Goal: Task Accomplishment & Management: Manage account settings

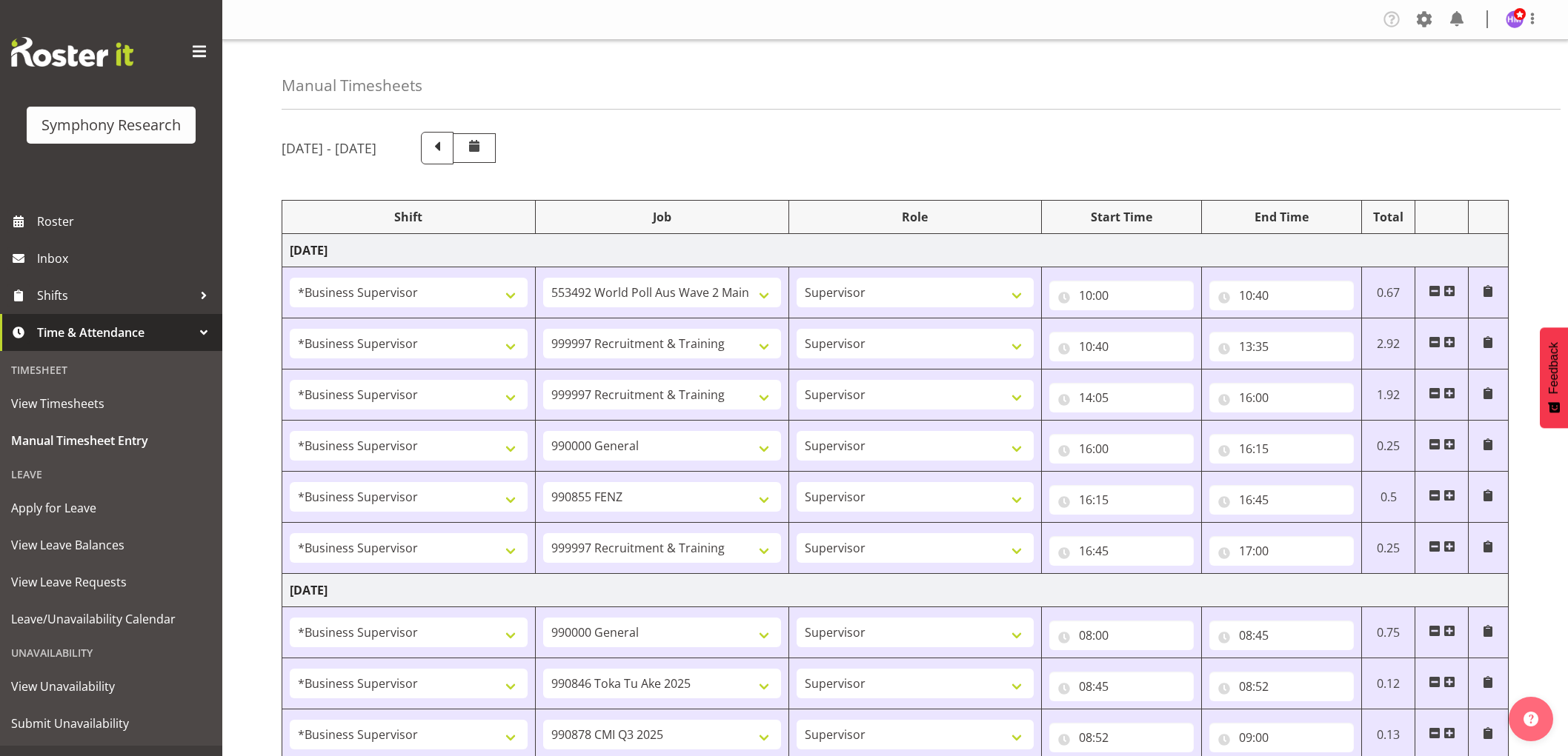
select select "1607"
select select "10499"
select select "1607"
select select "2379"
select select "1607"
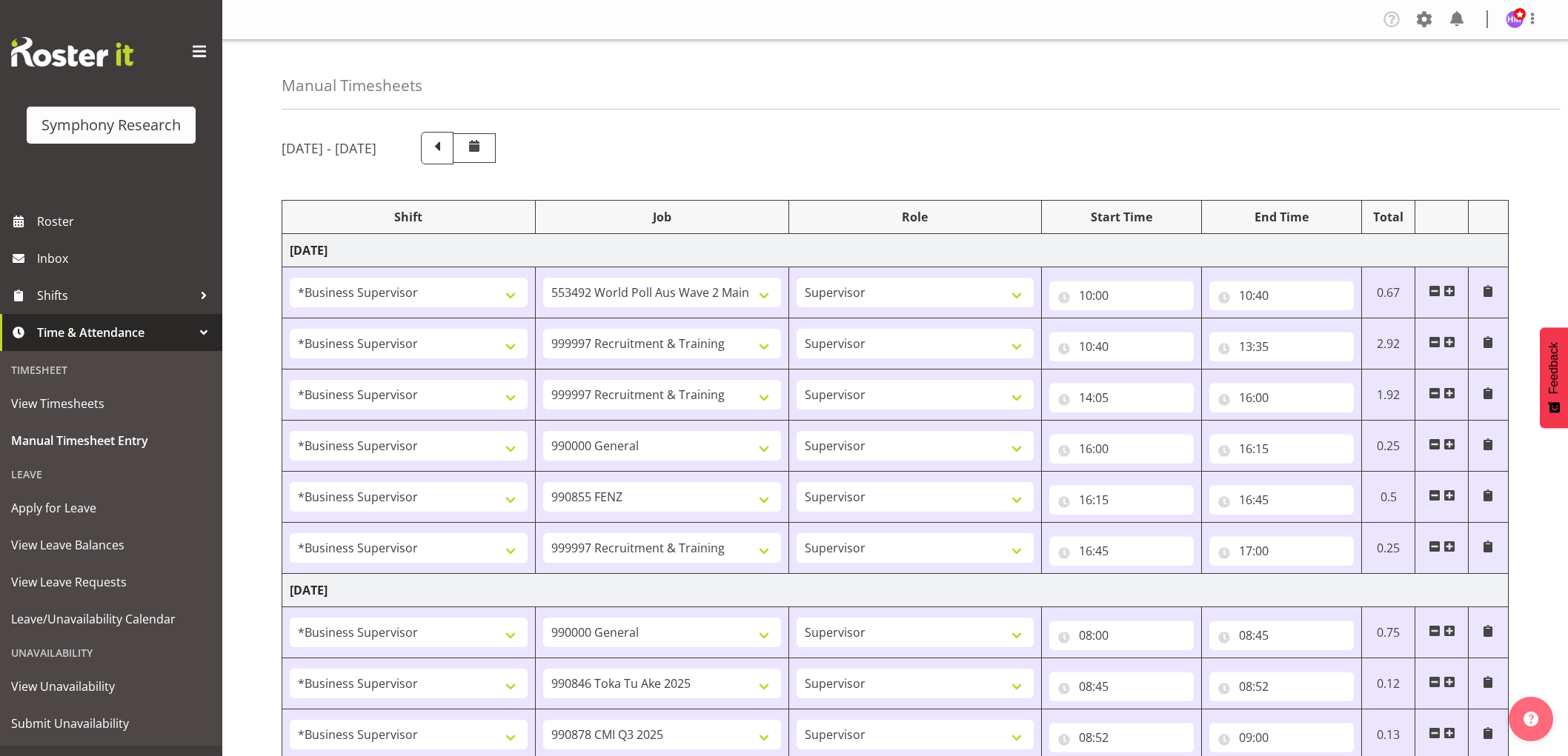
select select "2379"
select select "1607"
select select "743"
select select "1607"
select select "9636"
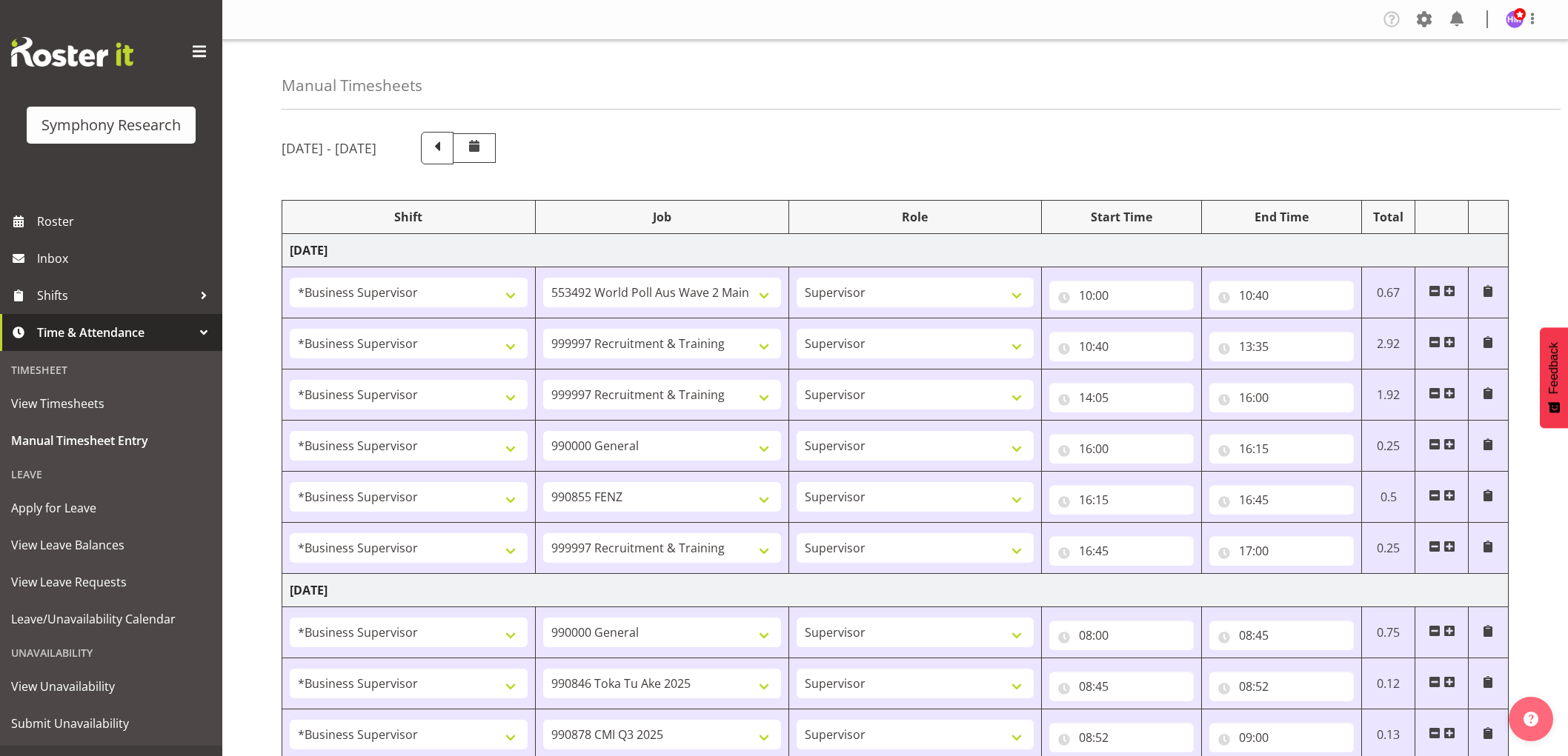
select select "1607"
select select "2379"
select select "1607"
select select "743"
select select "1607"
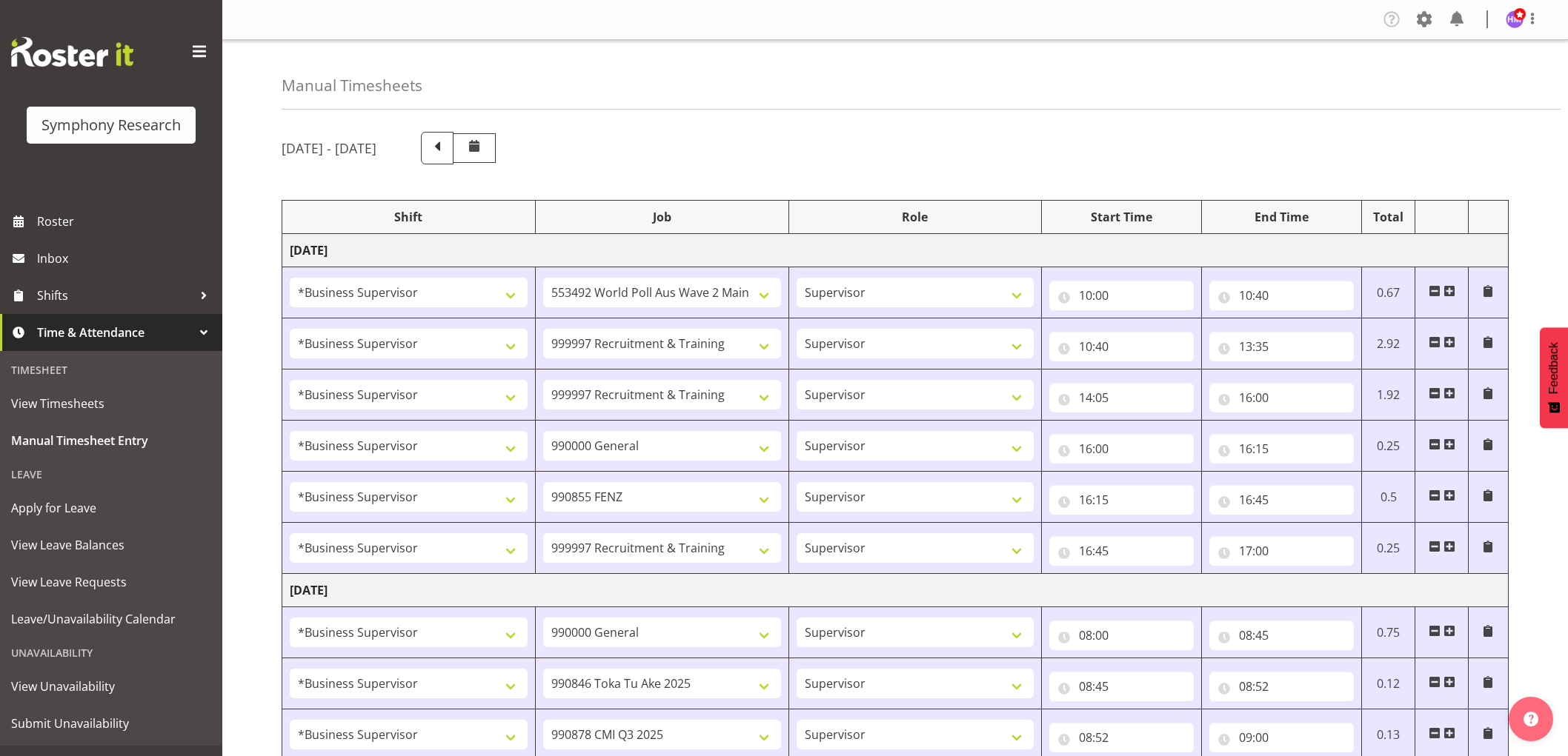
select select "9426"
select select "1607"
select select "10239"
select select "1607"
select select "10420"
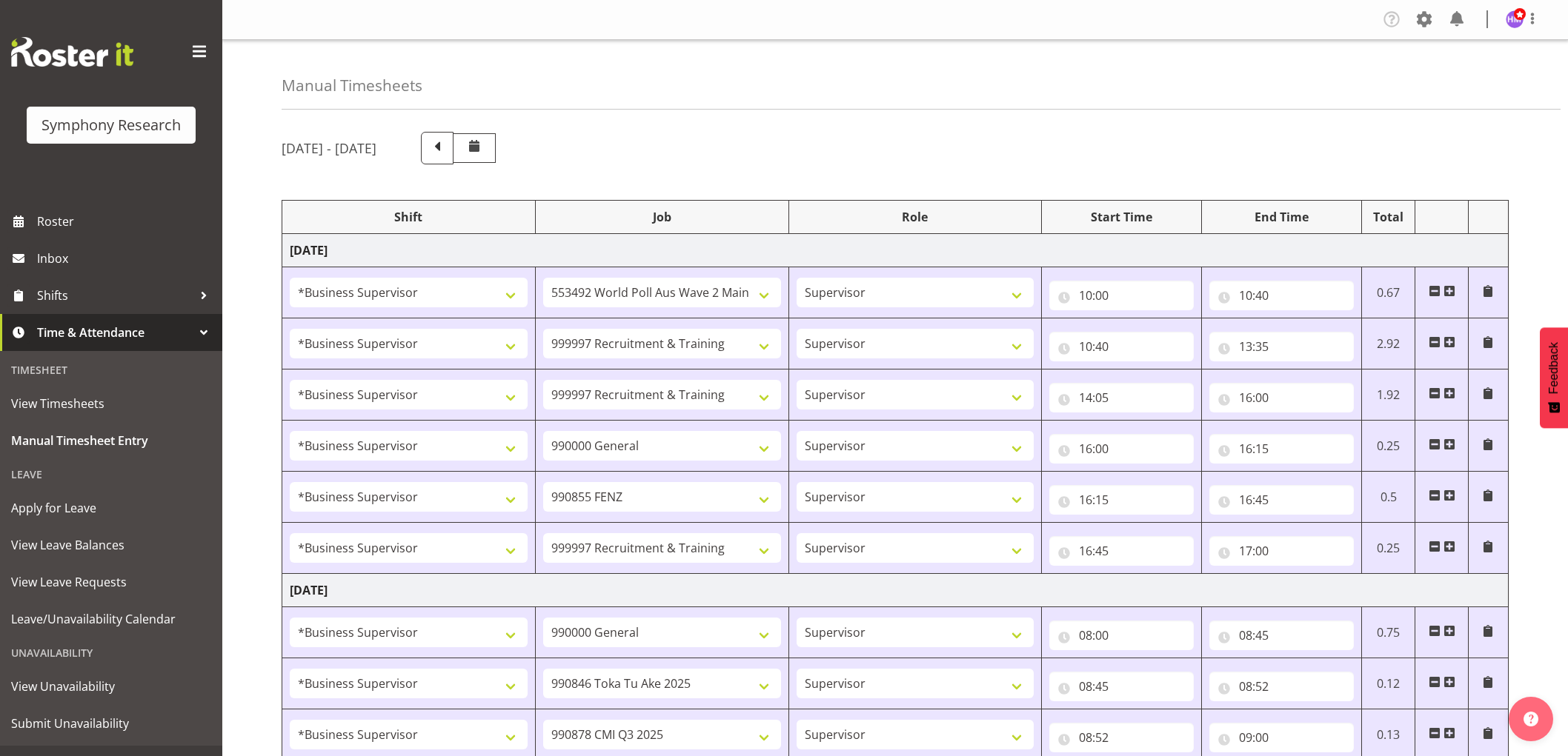
select select "1607"
select select "9636"
select select "1607"
select select "10458"
select select "1607"
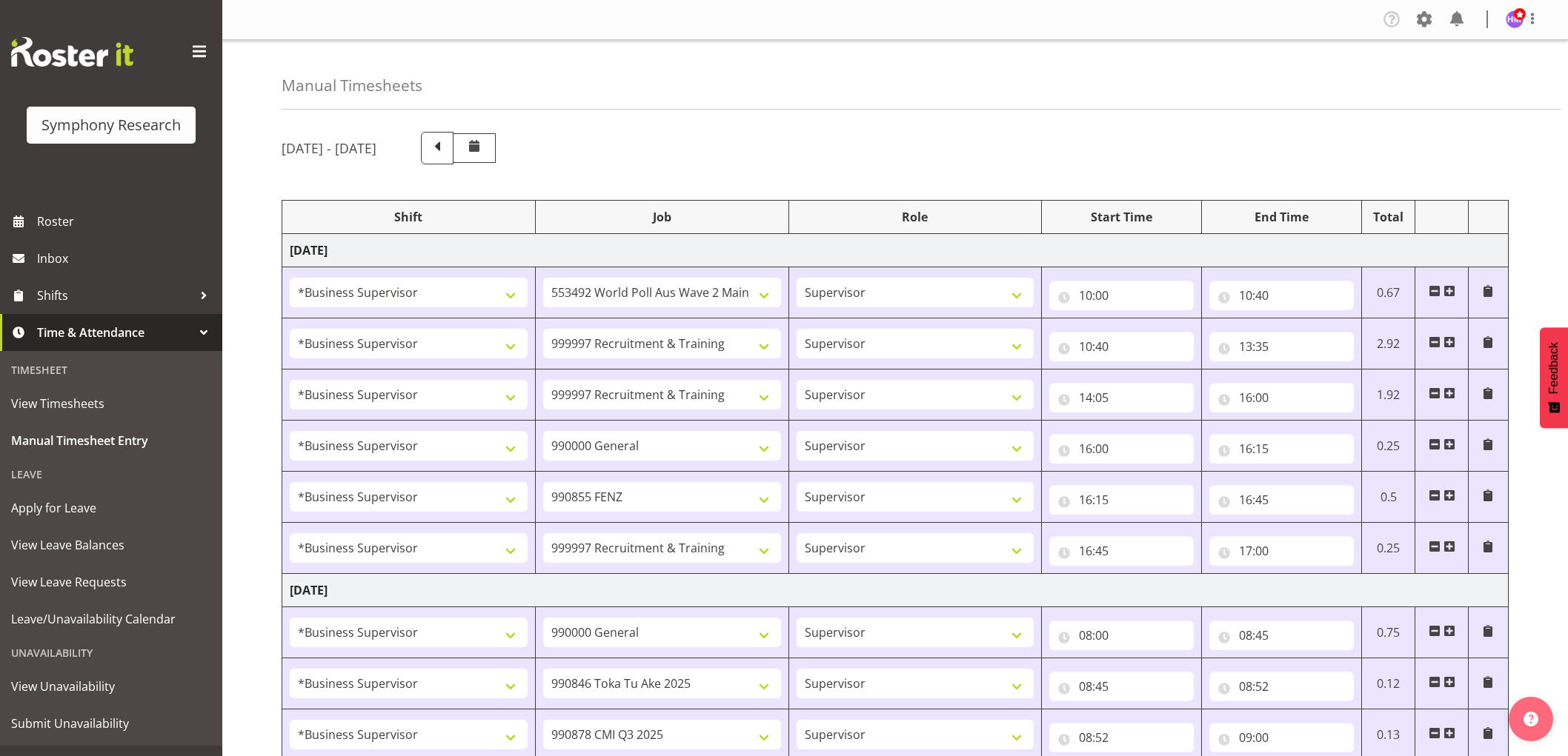
select select "10242"
select select "1607"
select select "2379"
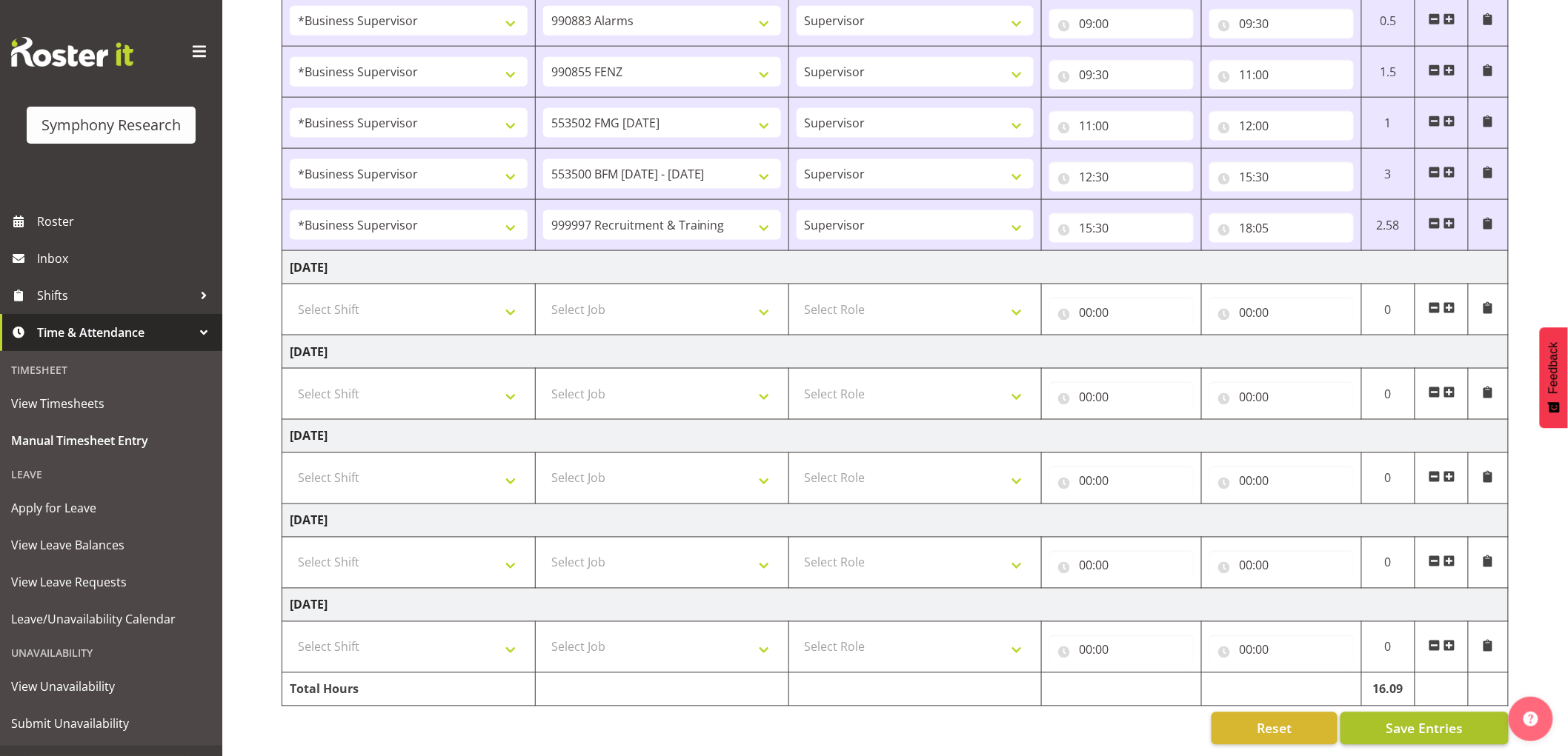
scroll to position [780, 0]
click at [1378, 731] on button "Save Entries" at bounding box center [1424, 729] width 168 height 33
click at [1386, 713] on button "Save Entries" at bounding box center [1424, 729] width 168 height 33
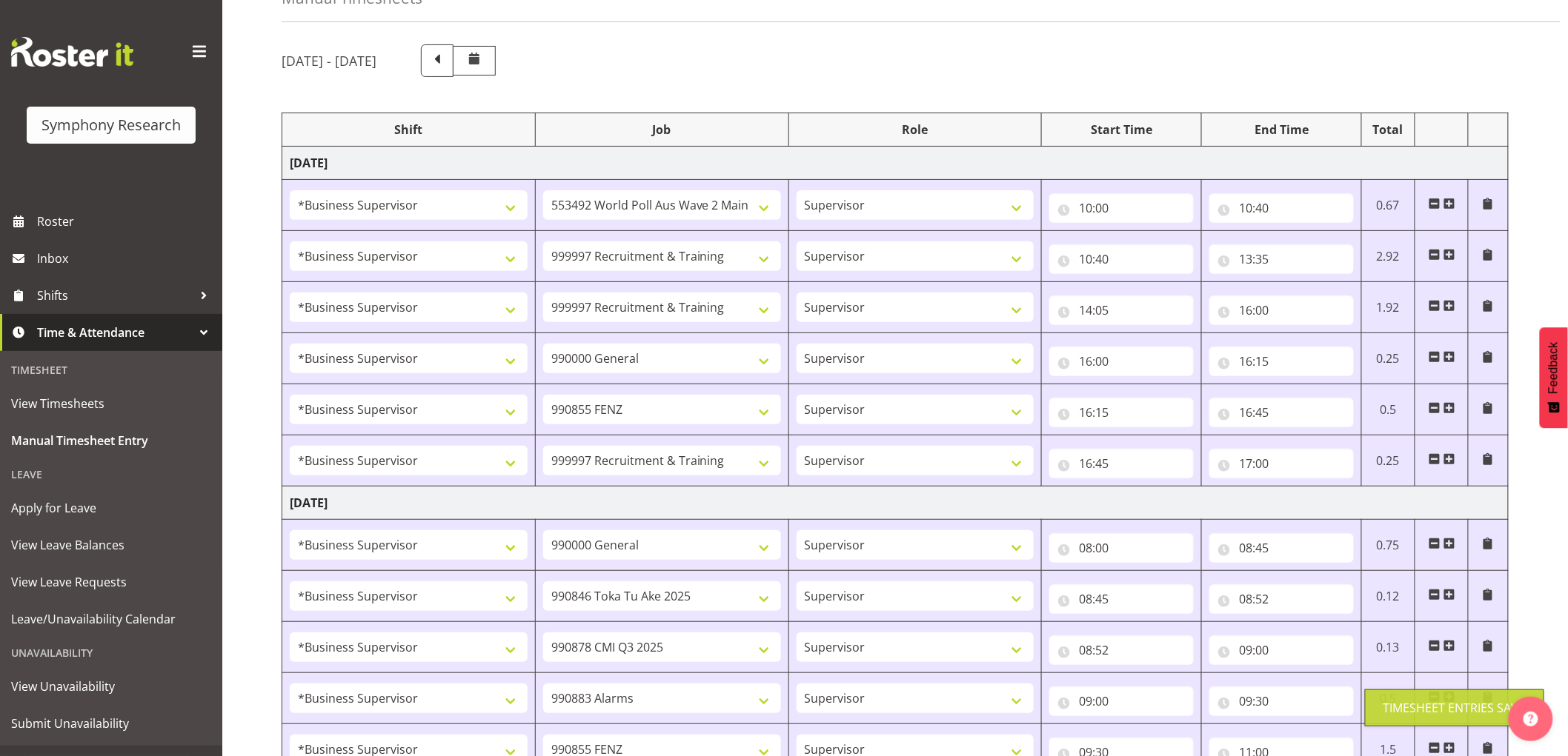
scroll to position [0, 0]
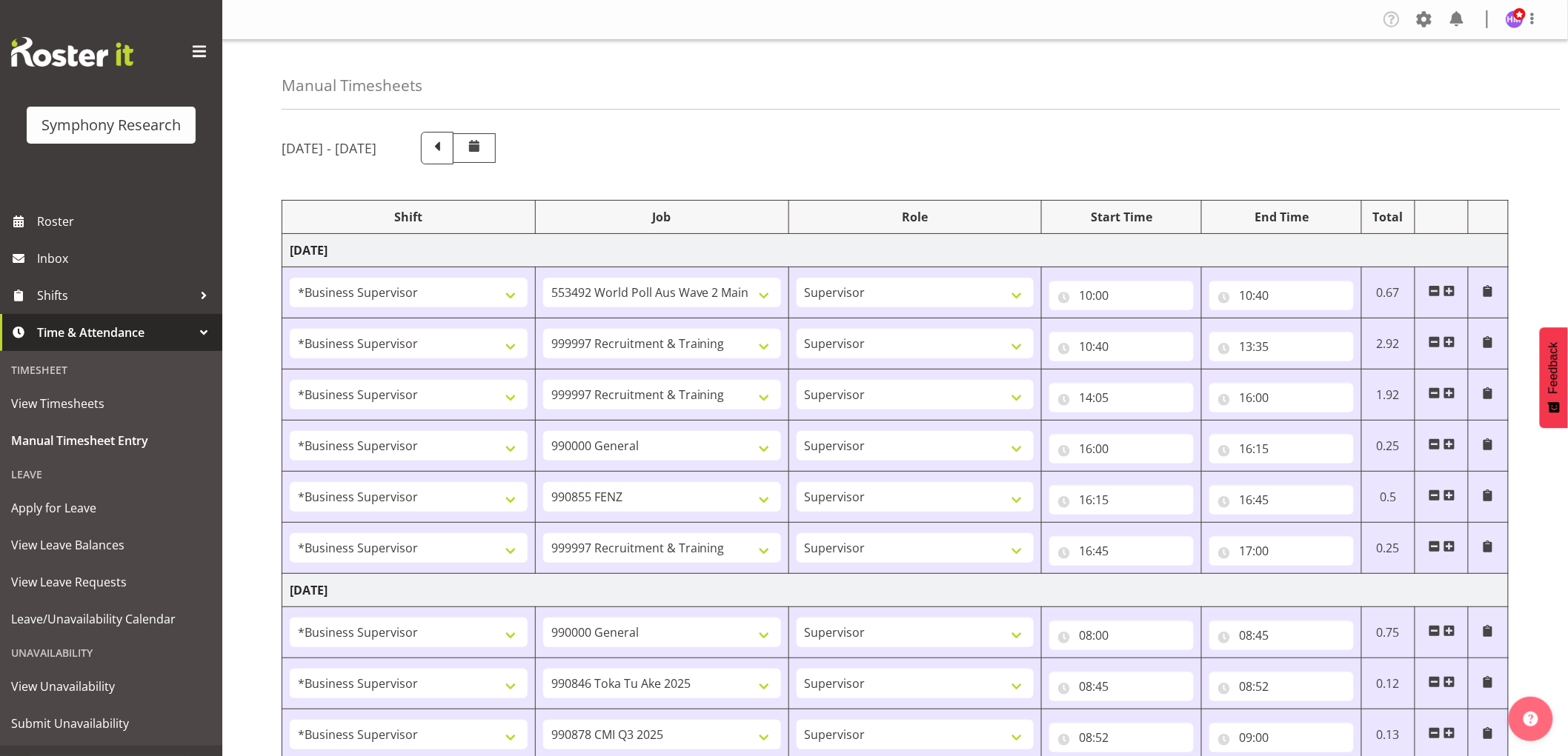
click at [42, 335] on span "Time & Attendance" at bounding box center [115, 332] width 156 height 22
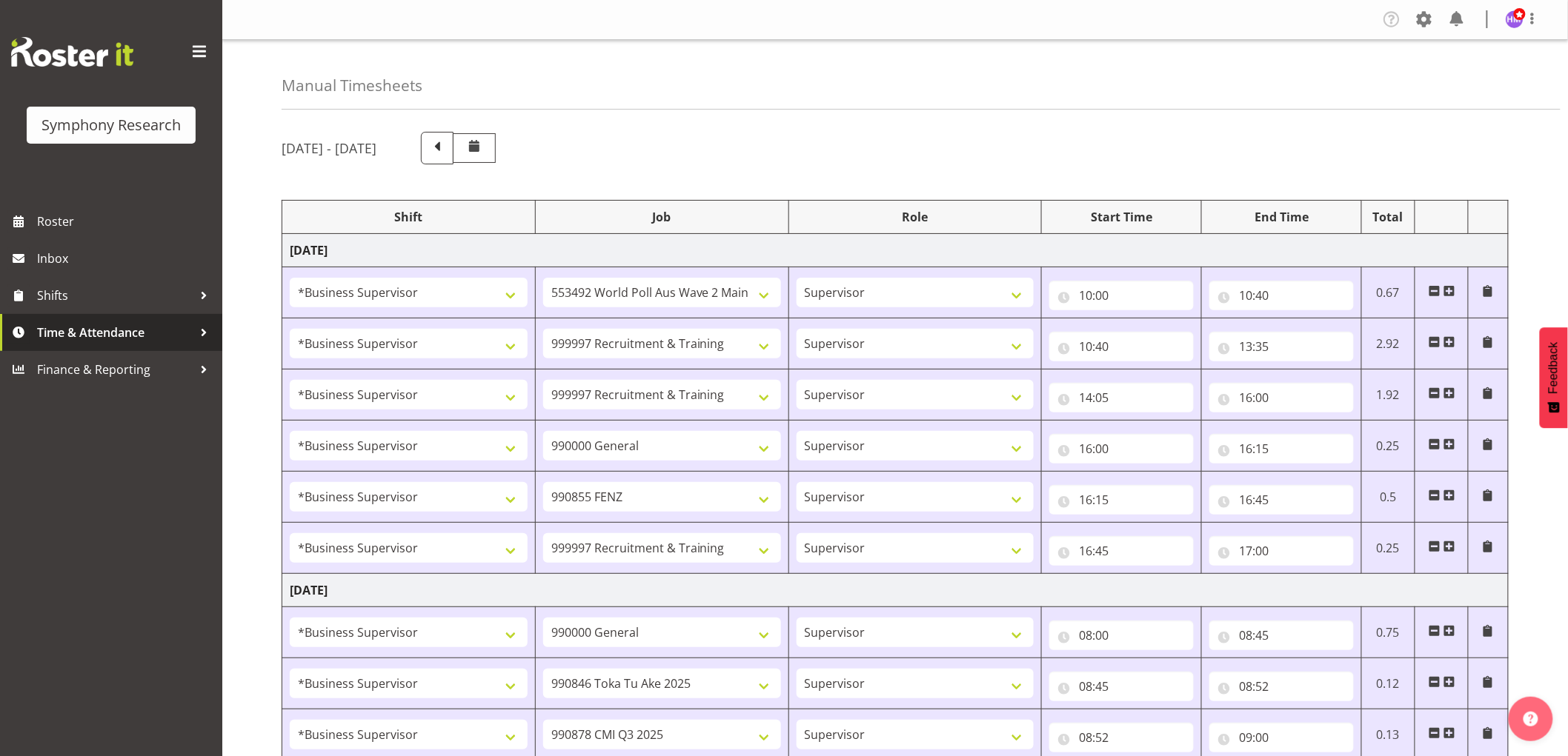
click at [40, 322] on span "Time & Attendance" at bounding box center [115, 332] width 156 height 22
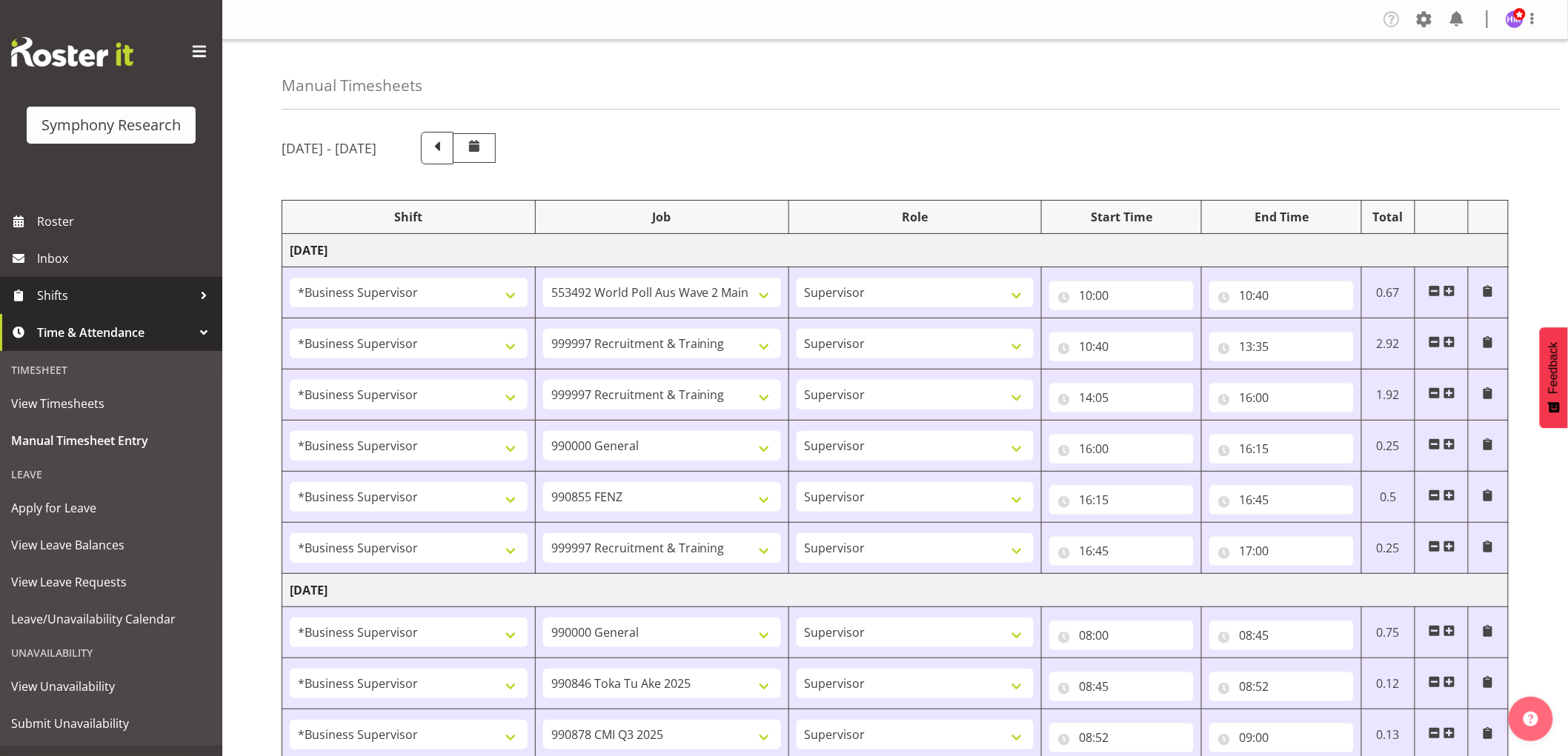
click at [61, 282] on link "Shifts" at bounding box center [111, 295] width 223 height 37
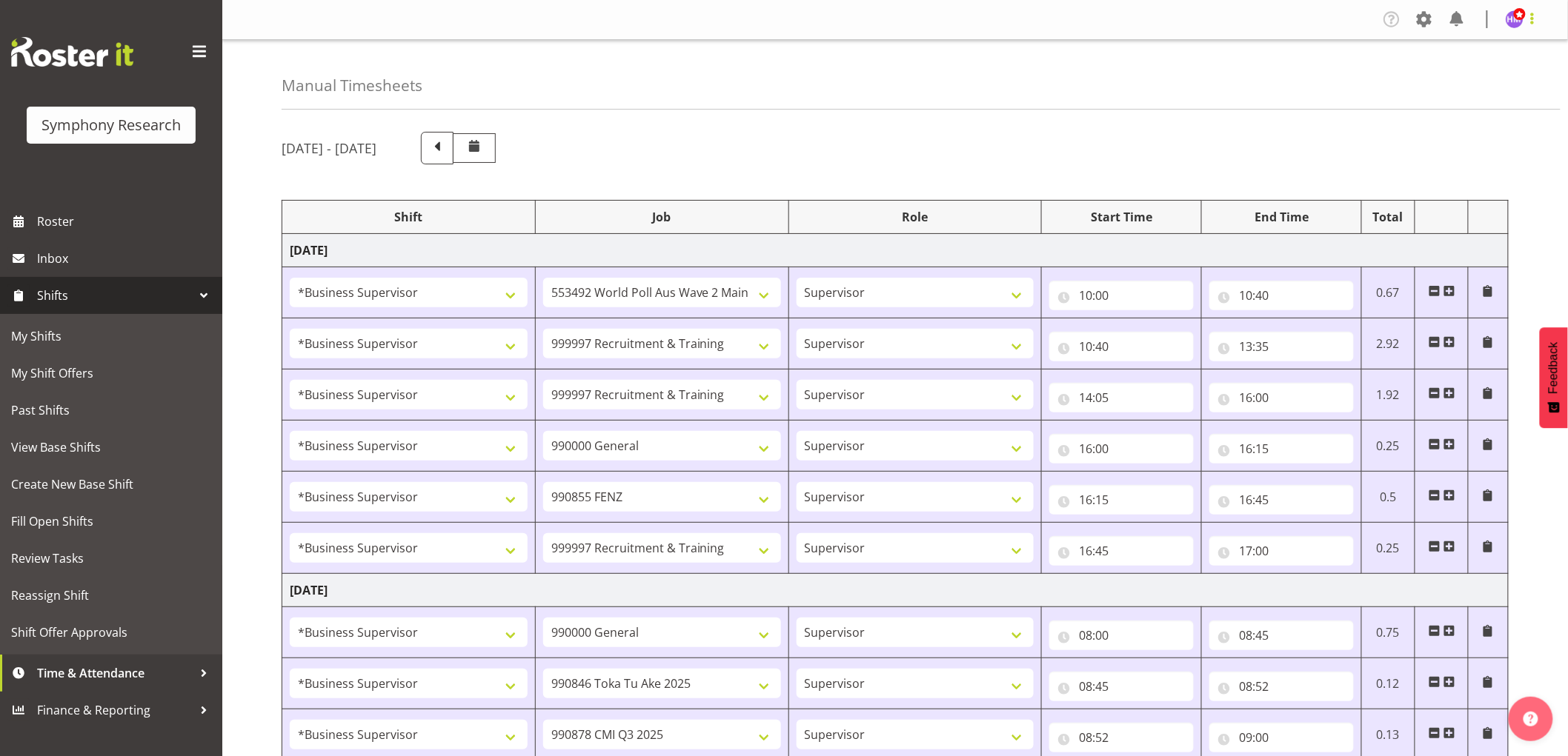
click at [1530, 11] on span at bounding box center [1533, 19] width 18 height 18
click at [1418, 17] on span at bounding box center [1424, 19] width 24 height 24
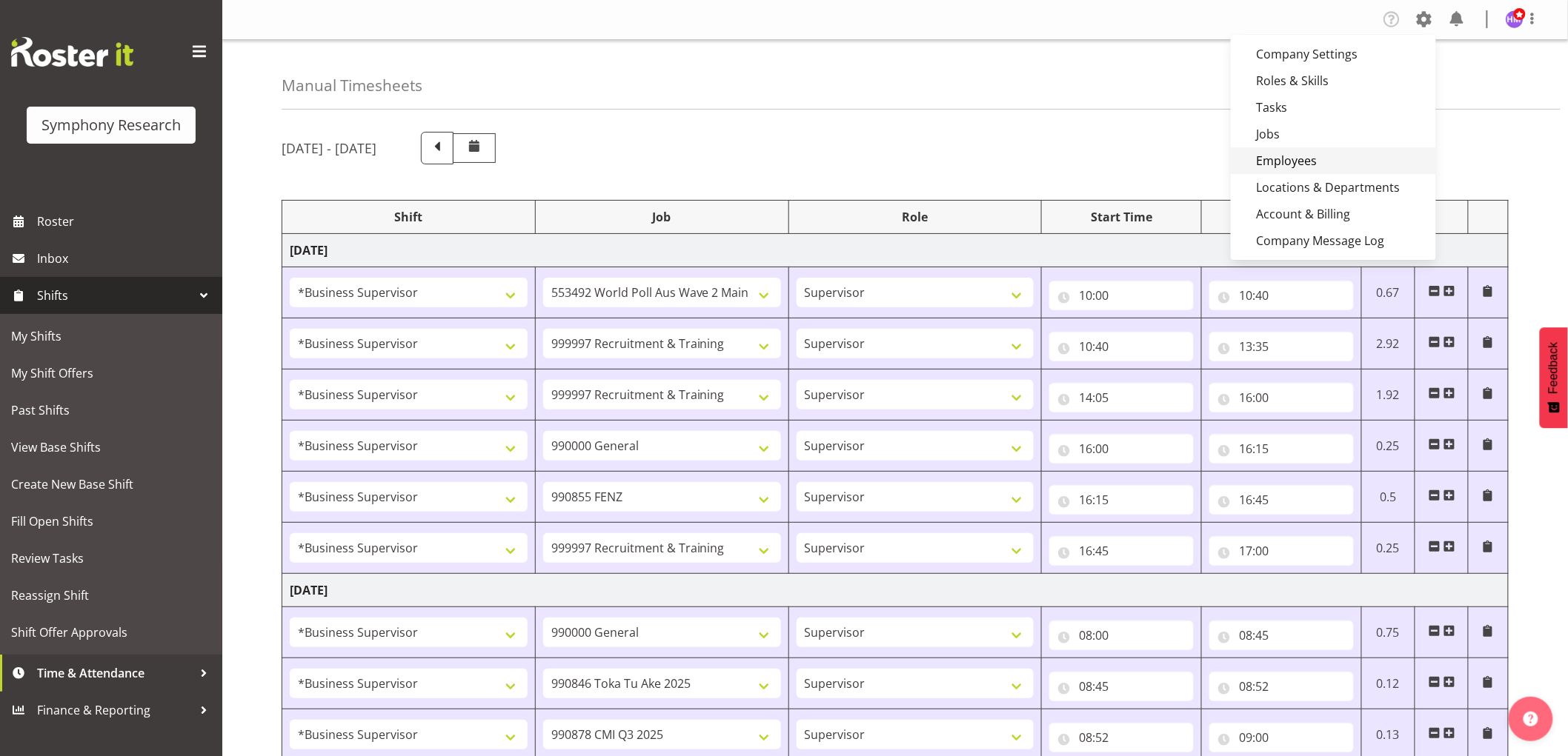
click at [1317, 160] on link "Employees" at bounding box center [1333, 161] width 205 height 26
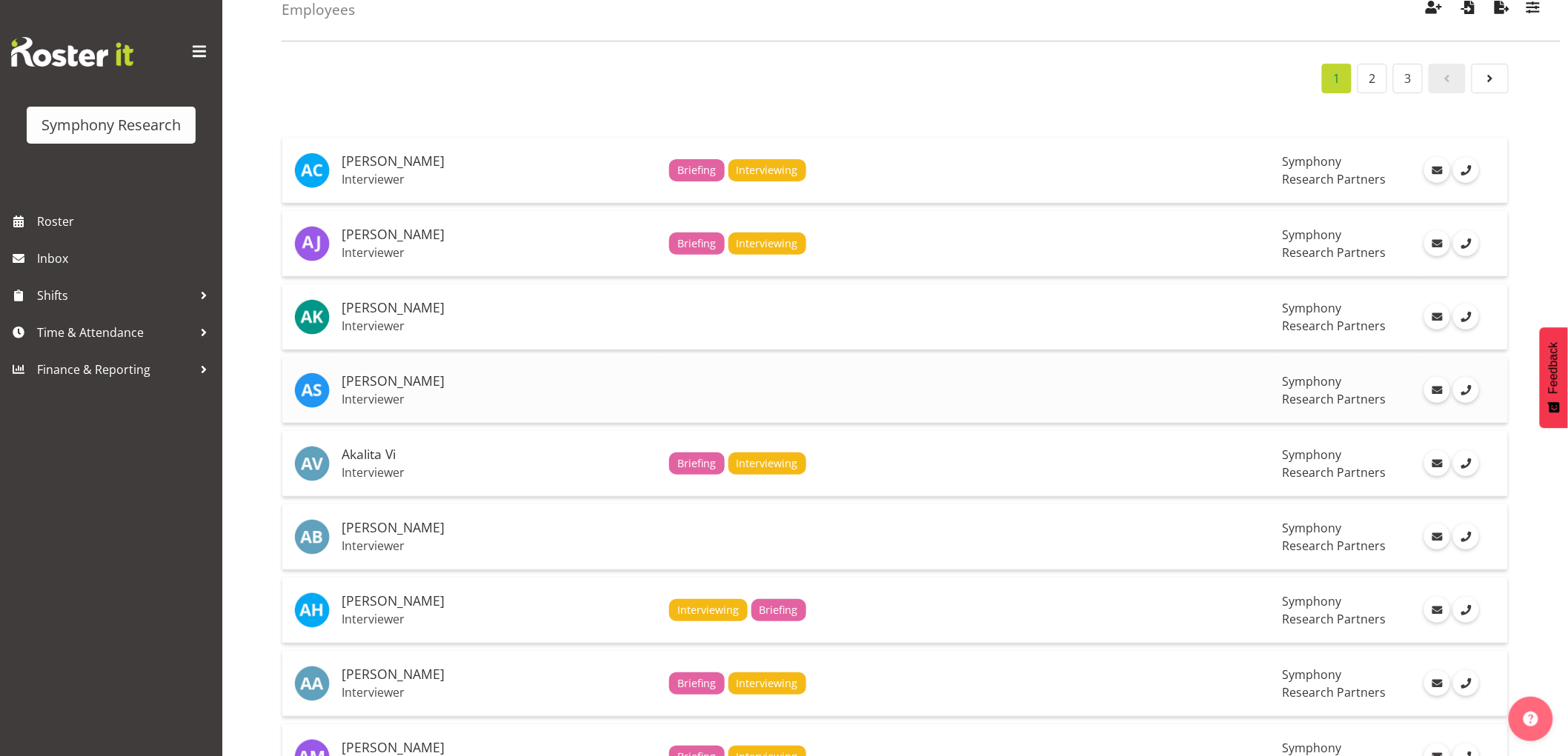
scroll to position [329, 0]
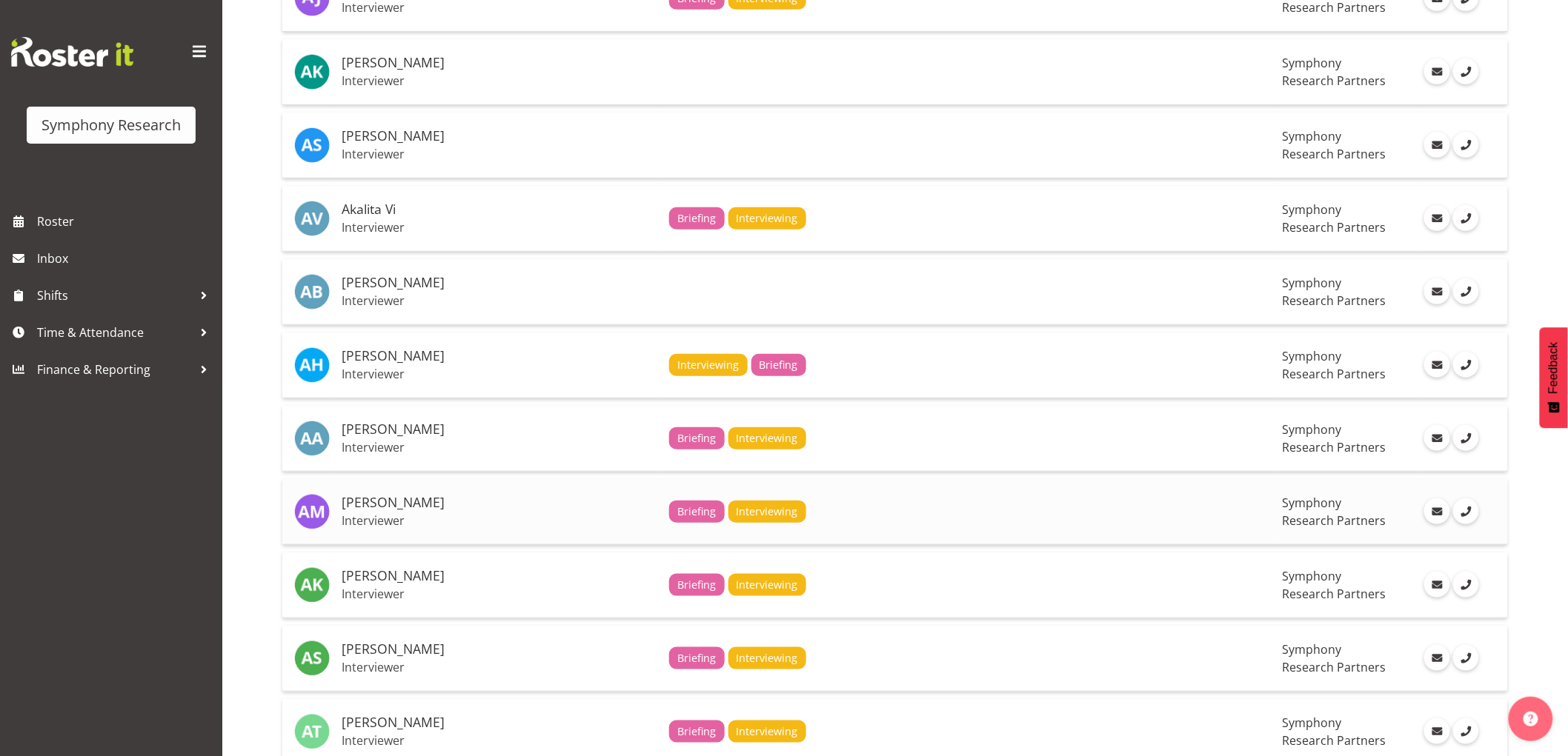
click at [536, 516] on p "Interviewer" at bounding box center [499, 521] width 316 height 15
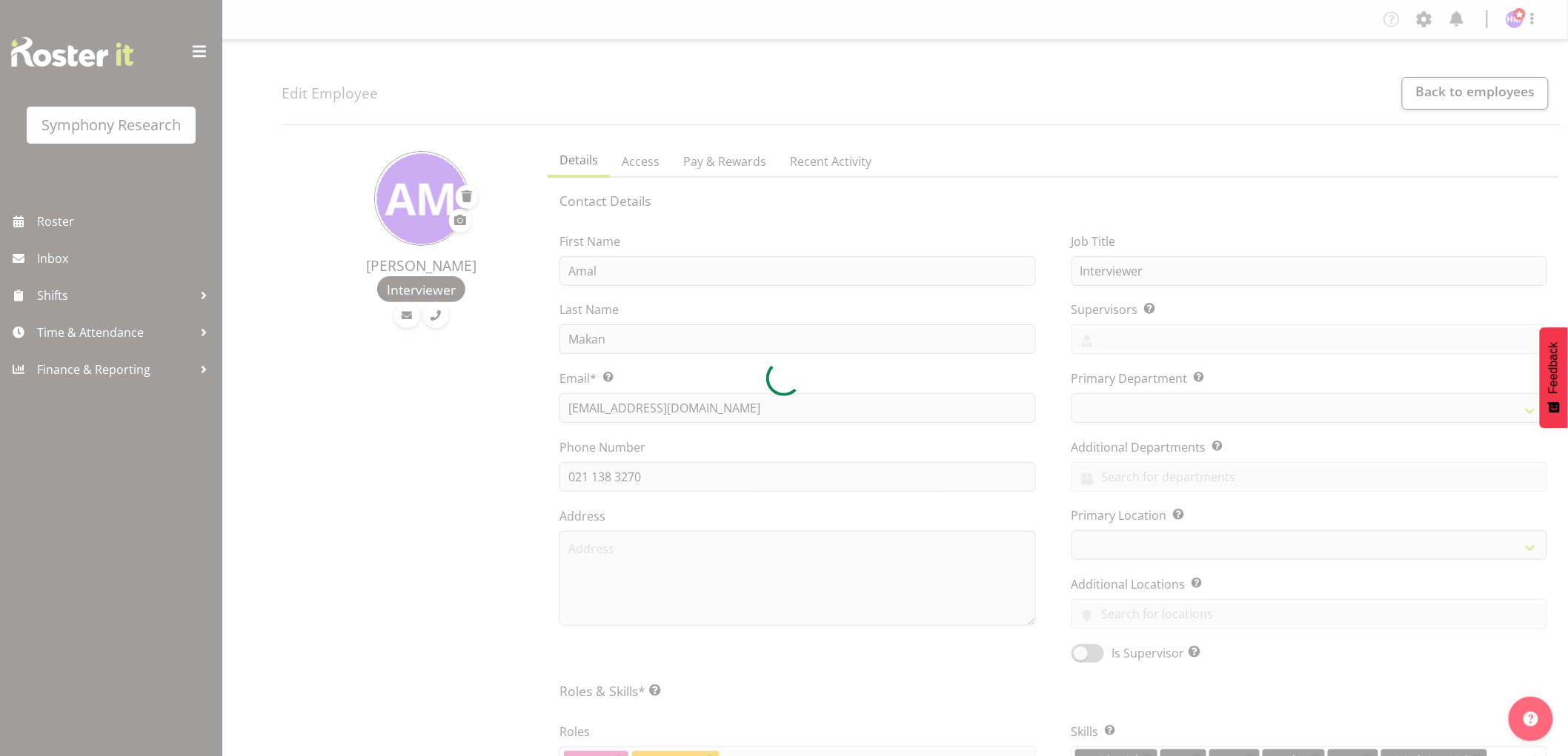
select select
select select "39"
select select "51"
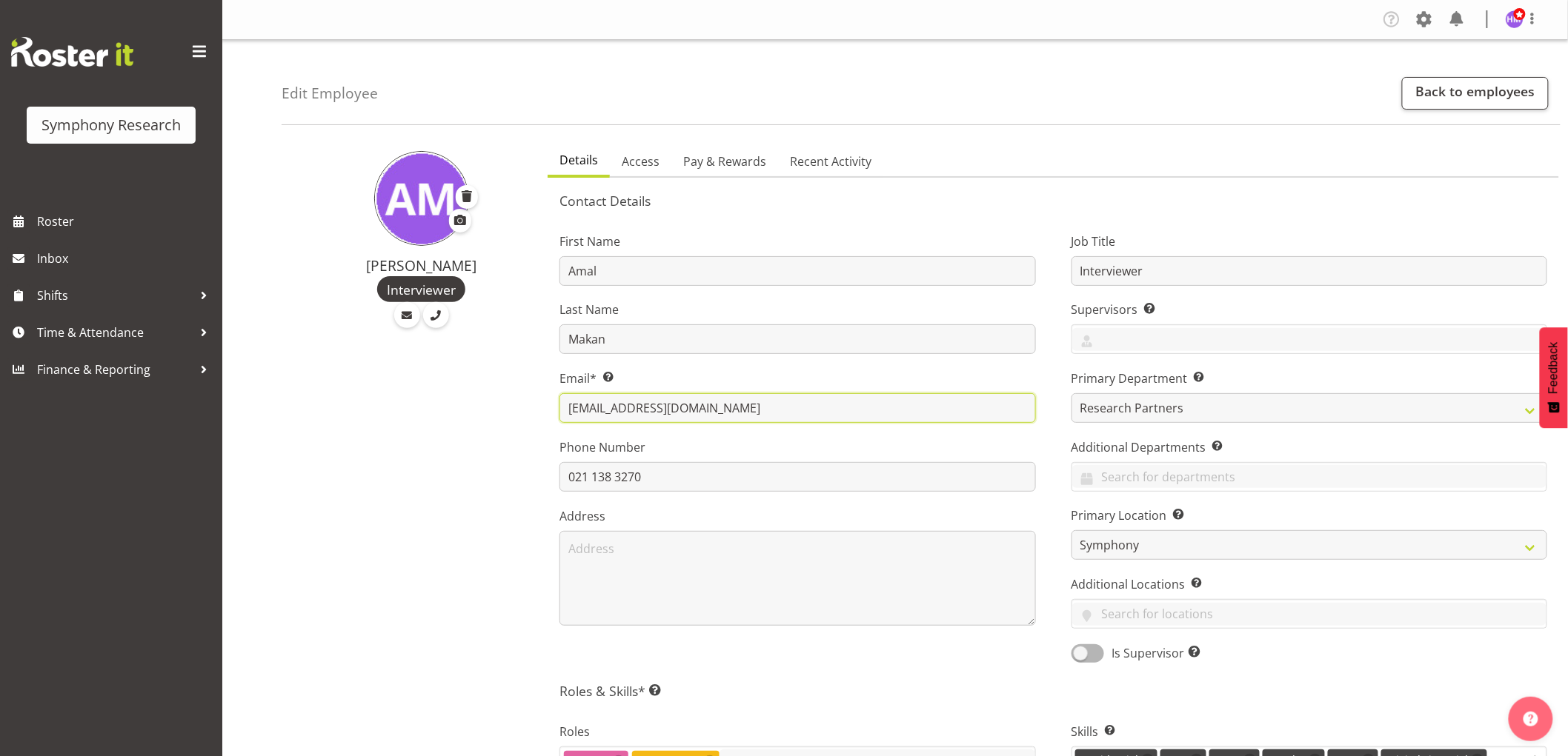
click at [669, 415] on input "amalmakan17@gmail.com" at bounding box center [797, 408] width 476 height 30
